Goal: Task Accomplishment & Management: Manage account settings

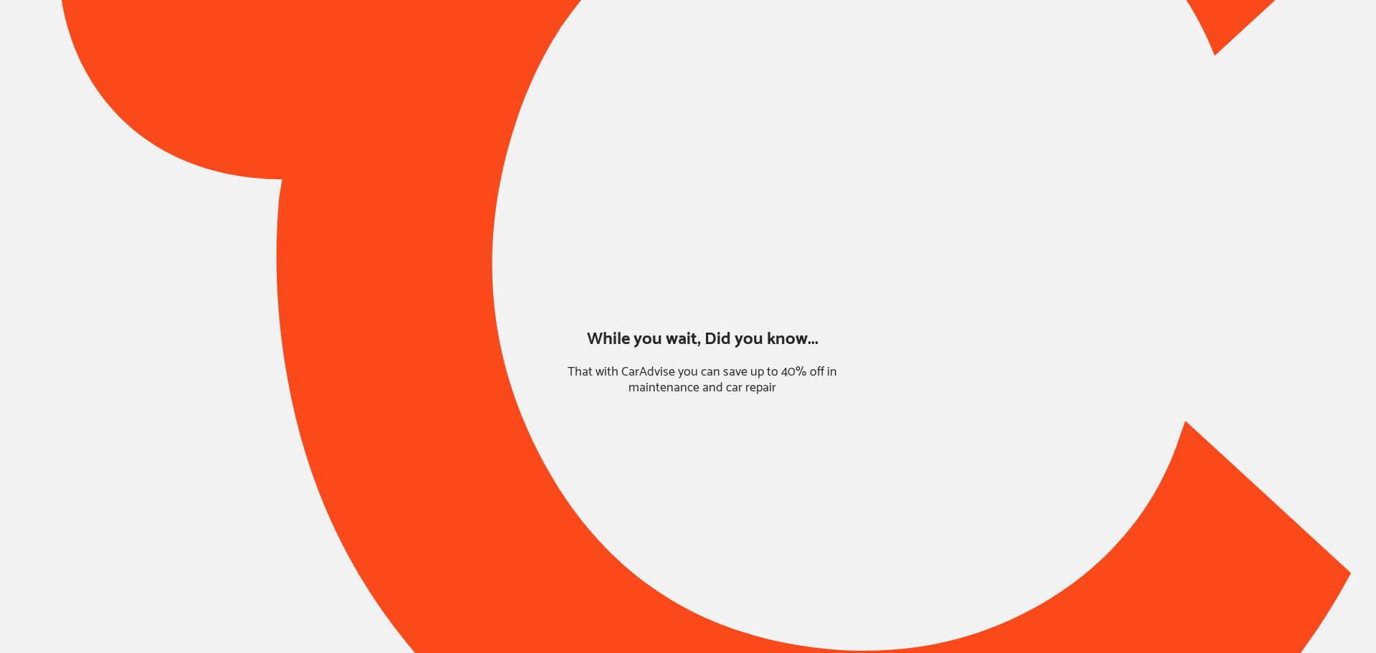
type input "*****"
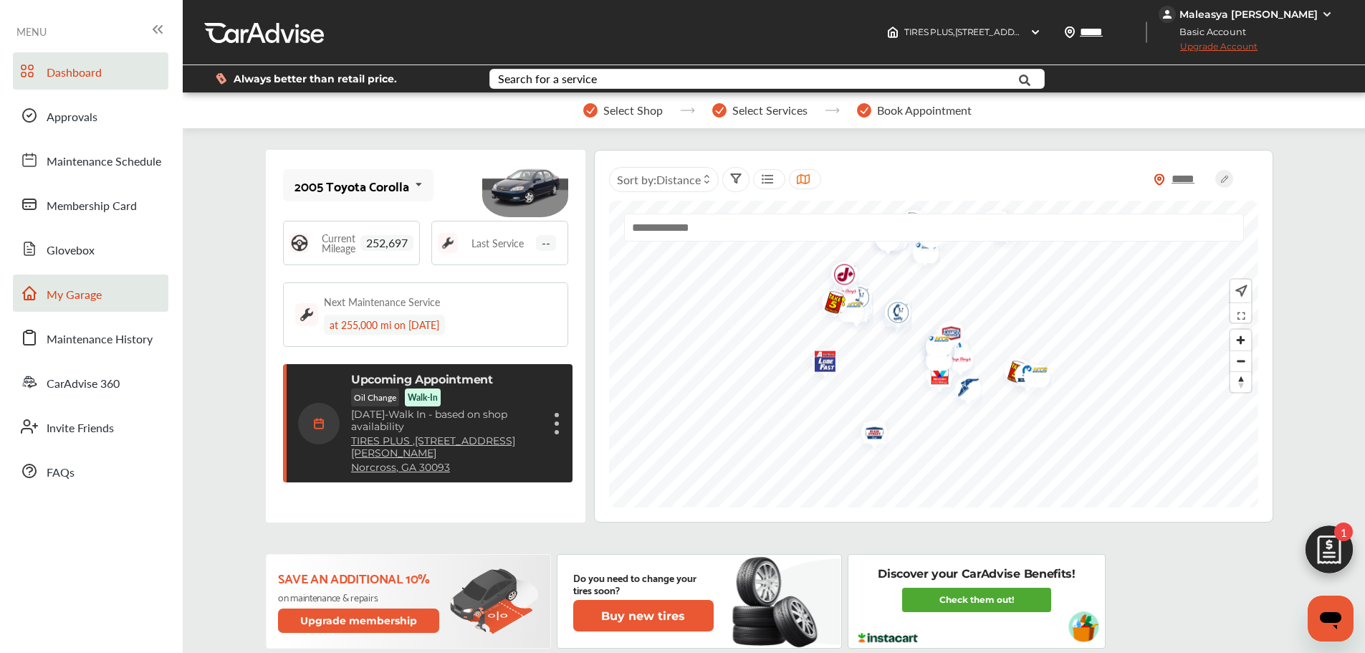
click at [120, 291] on link "My Garage" at bounding box center [90, 292] width 155 height 37
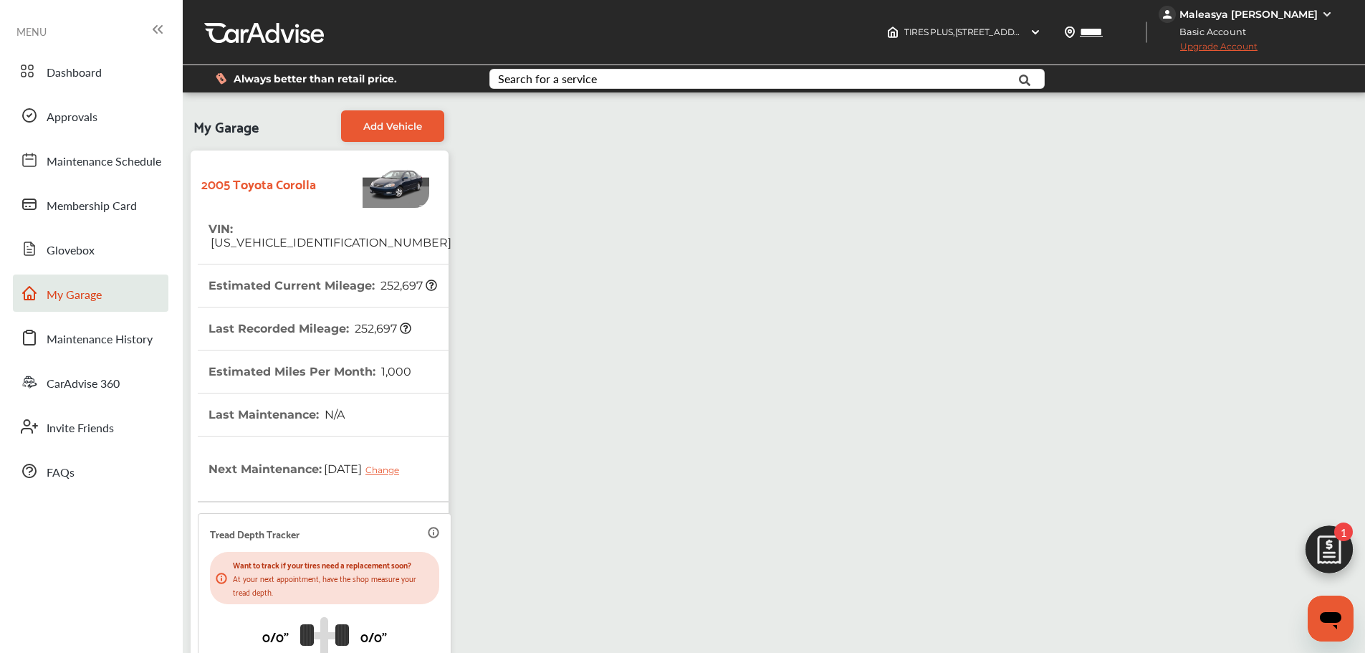
click at [297, 236] on span "[US_VEHICLE_IDENTIFICATION_NUMBER]" at bounding box center [329, 243] width 243 height 14
copy span "[US_VEHICLE_IDENTIFICATION_NUMBER]"
